Goal: Information Seeking & Learning: Learn about a topic

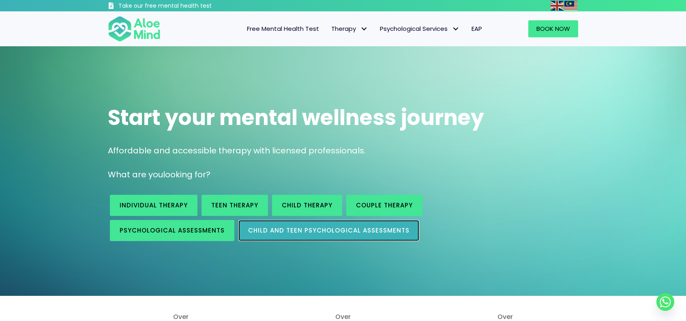
click at [242, 228] on link "Child and Teen Psychological assessments" at bounding box center [328, 230] width 181 height 21
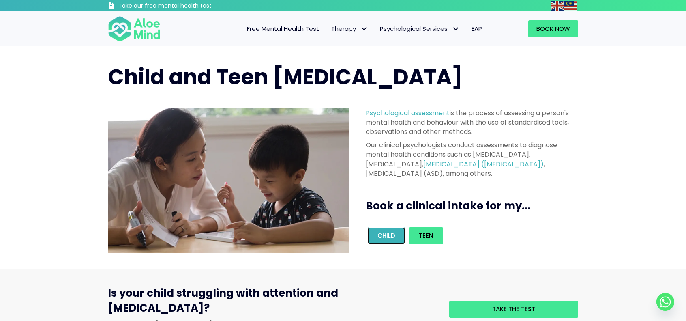
click at [387, 232] on span "Child" at bounding box center [386, 235] width 18 height 9
click at [511, 160] on link "[MEDICAL_DATA] ([MEDICAL_DATA])" at bounding box center [483, 163] width 120 height 9
